Goal: Navigation & Orientation: Go to known website

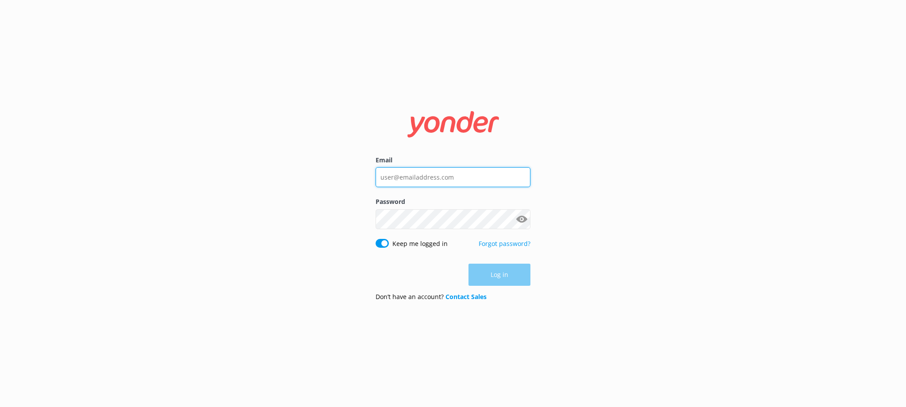
type input "[EMAIL_ADDRESS][DOMAIN_NAME]"
click at [483, 286] on form "Email [EMAIL_ADDRESS][DOMAIN_NAME] Password Show password Keep me logged in For…" at bounding box center [453, 203] width 155 height 209
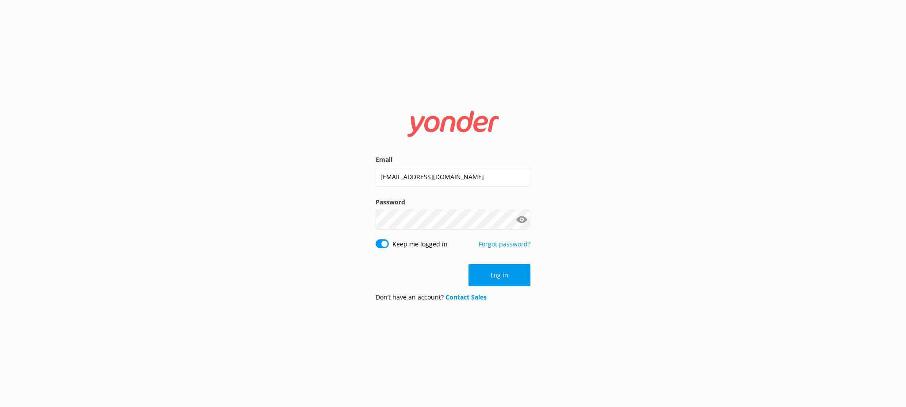
click at [506, 288] on form "Email [EMAIL_ADDRESS][DOMAIN_NAME] Password Show password Keep me logged in For…" at bounding box center [453, 204] width 155 height 210
click at [506, 270] on button "Log in" at bounding box center [500, 275] width 62 height 22
